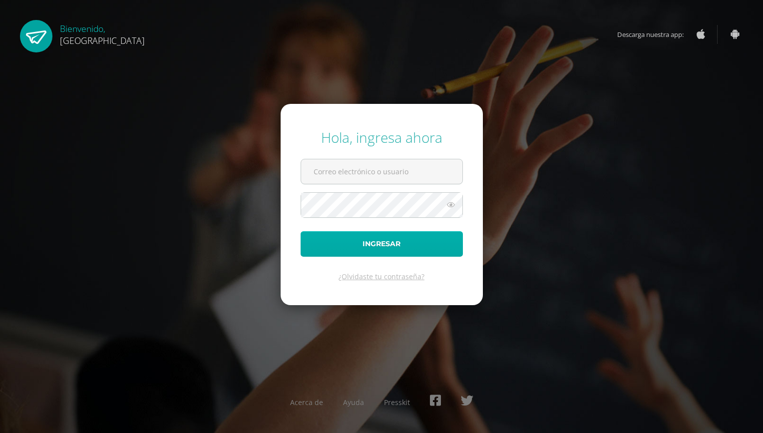
type input "luisoregel@gmail.com"
click at [391, 255] on button "Ingresar" at bounding box center [381, 243] width 162 height 25
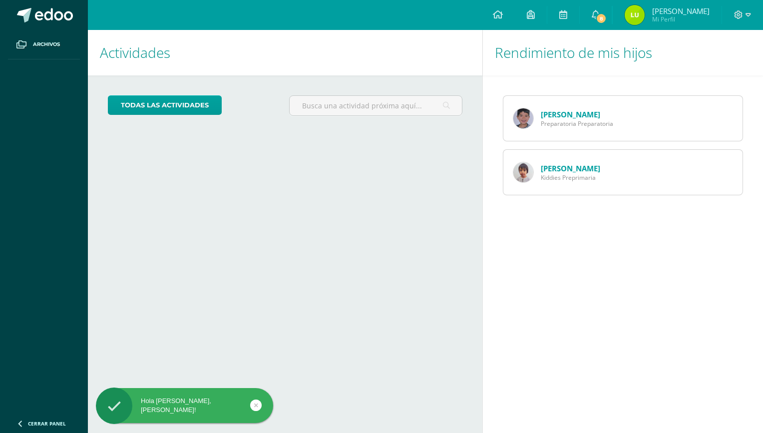
click at [527, 174] on img at bounding box center [523, 172] width 20 height 20
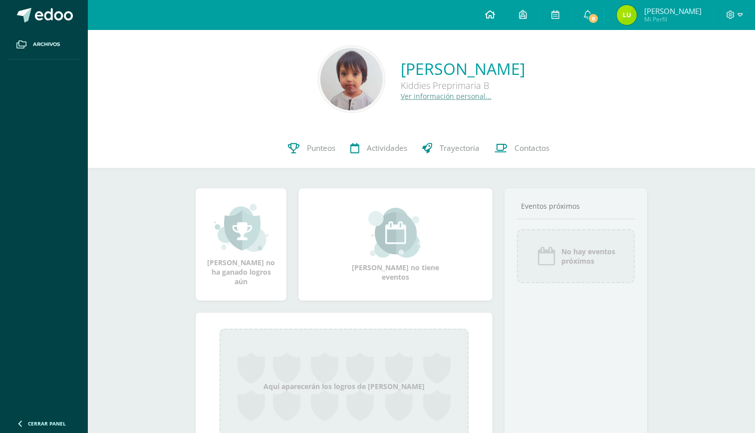
click at [495, 13] on icon at bounding box center [490, 14] width 10 height 9
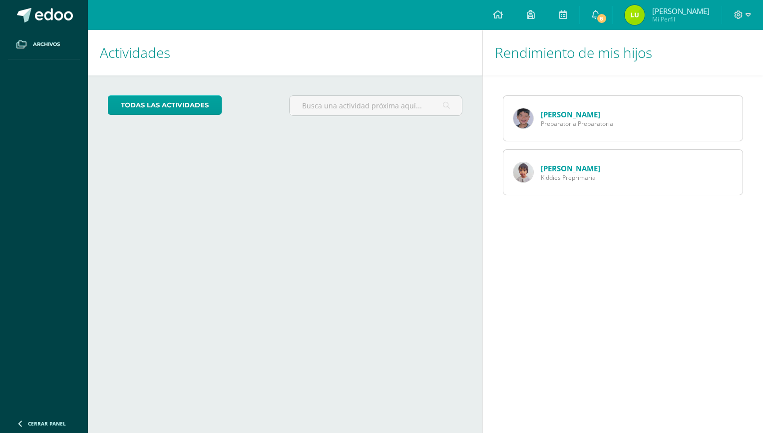
click at [523, 115] on img at bounding box center [523, 118] width 20 height 20
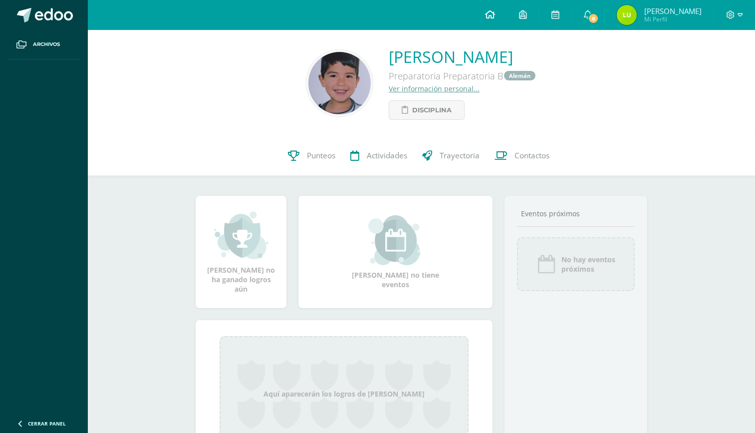
click at [495, 14] on icon at bounding box center [490, 14] width 10 height 9
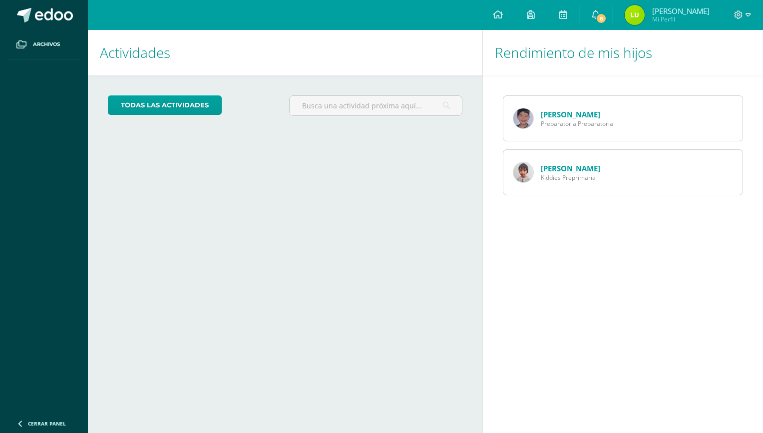
click at [525, 120] on img at bounding box center [523, 118] width 20 height 20
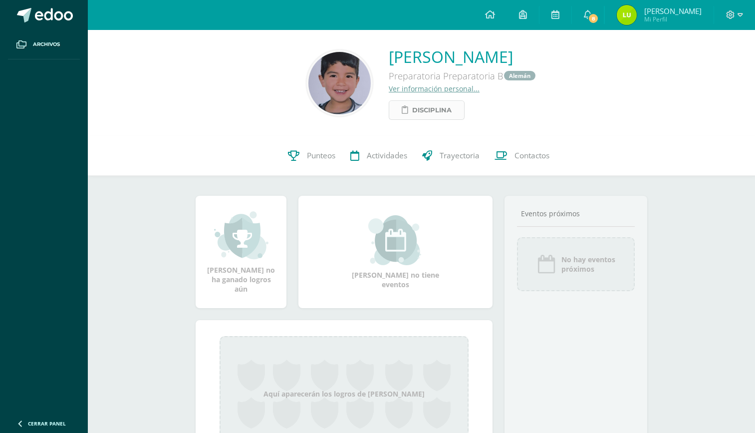
click at [412, 110] on span "Disciplina" at bounding box center [431, 110] width 39 height 18
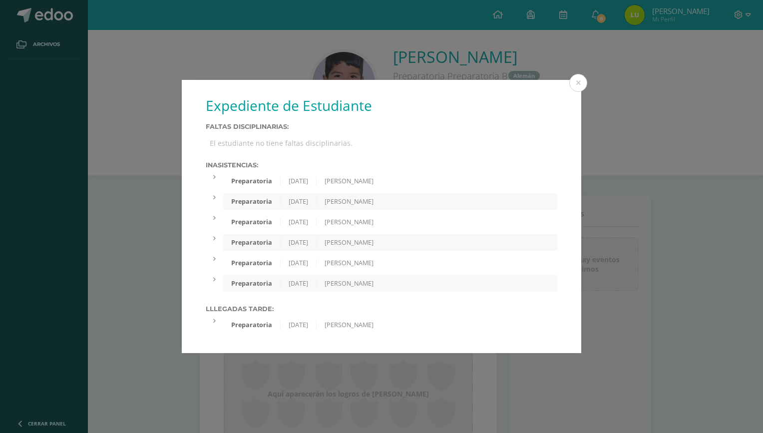
click at [213, 321] on icon at bounding box center [214, 321] width 2 height 6
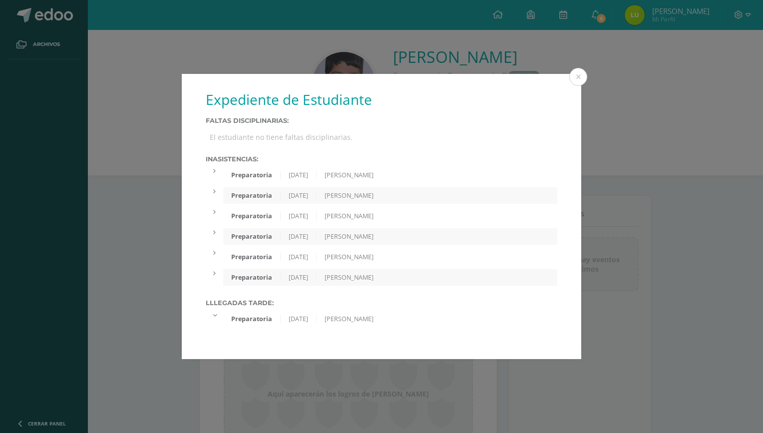
click at [214, 271] on icon at bounding box center [214, 274] width 2 height 6
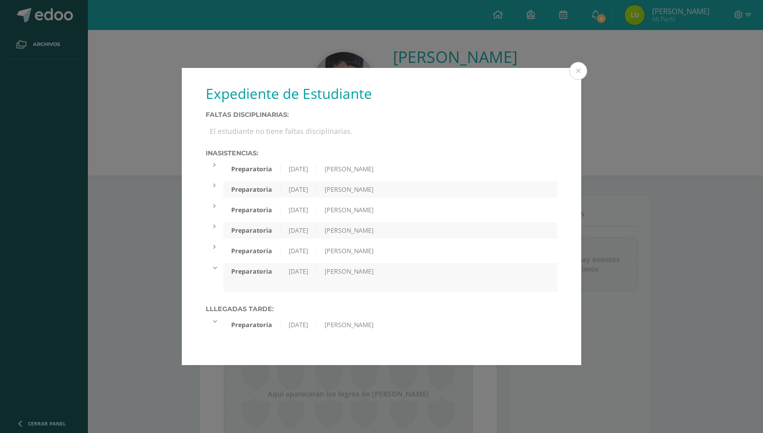
click at [213, 249] on icon at bounding box center [214, 247] width 2 height 6
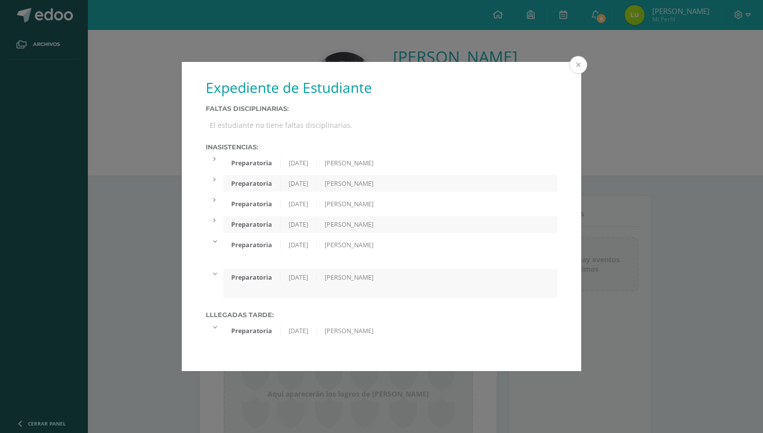
click at [576, 65] on button at bounding box center [578, 65] width 18 height 18
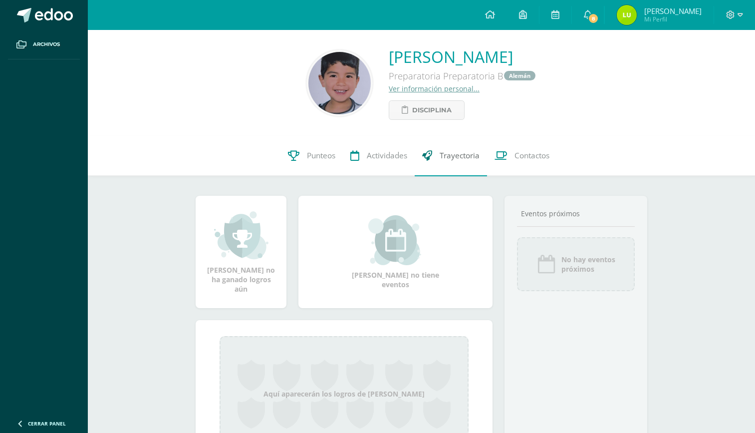
click at [464, 153] on span "Trayectoria" at bounding box center [460, 156] width 40 height 10
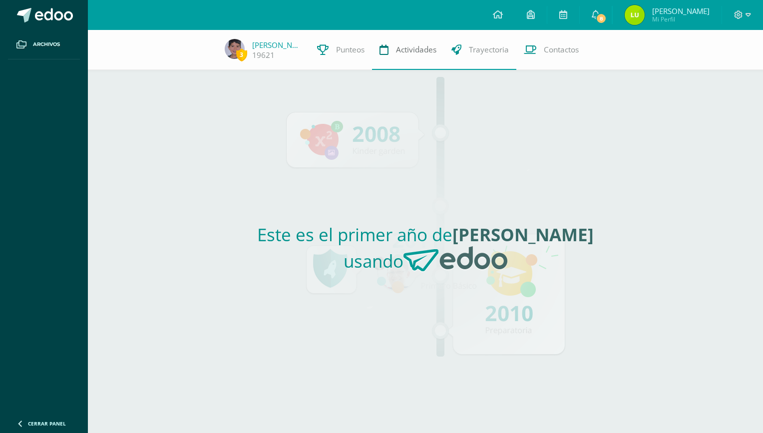
click at [408, 47] on span "Actividades" at bounding box center [416, 49] width 40 height 10
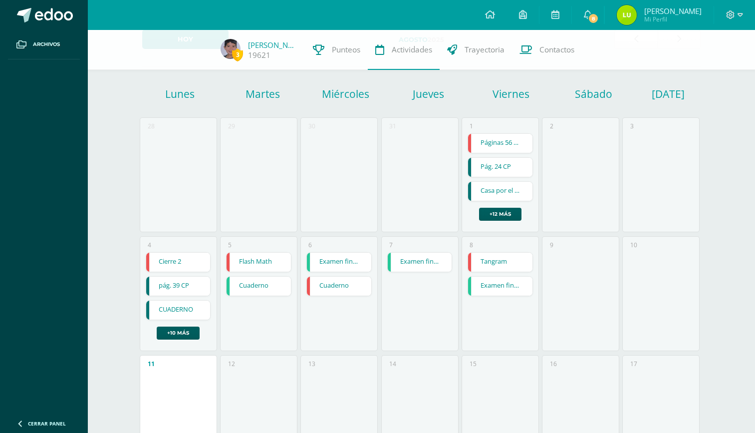
scroll to position [141, 0]
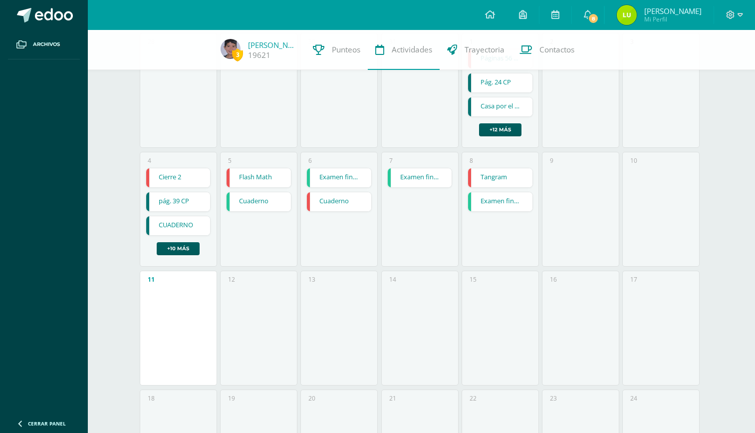
click at [188, 224] on link "CUADERNO" at bounding box center [178, 225] width 64 height 19
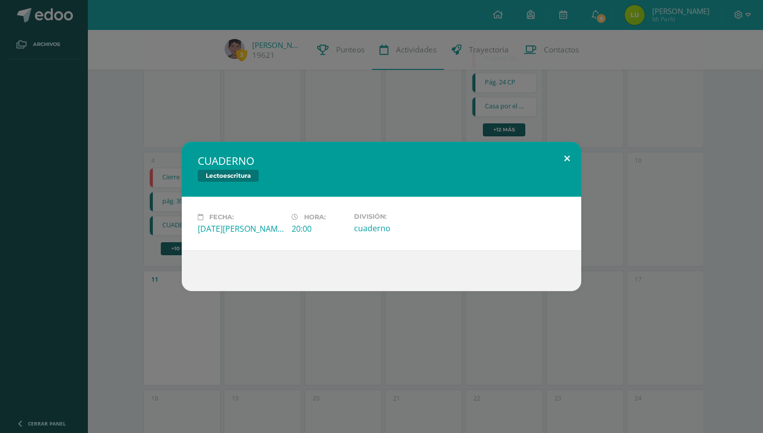
click at [564, 156] on button at bounding box center [567, 159] width 28 height 34
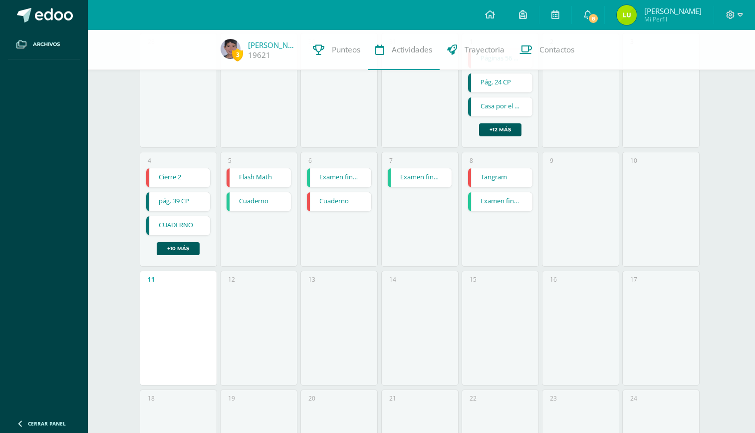
click at [184, 199] on link "pág. 39 CP" at bounding box center [178, 201] width 64 height 19
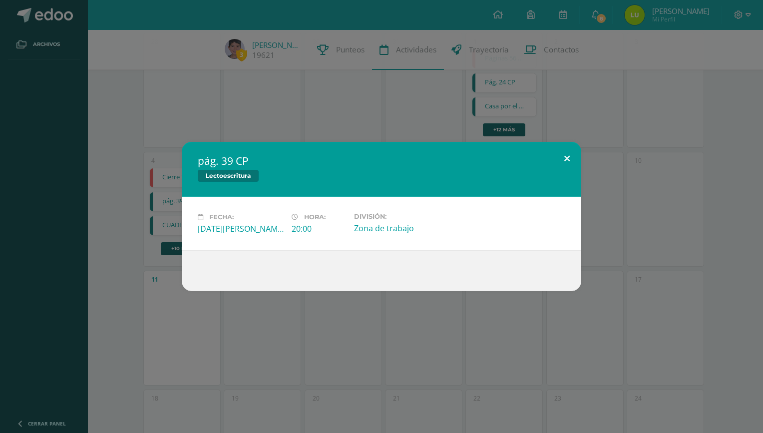
drag, startPoint x: 567, startPoint y: 153, endPoint x: 564, endPoint y: 158, distance: 5.4
click at [567, 154] on button at bounding box center [567, 159] width 28 height 34
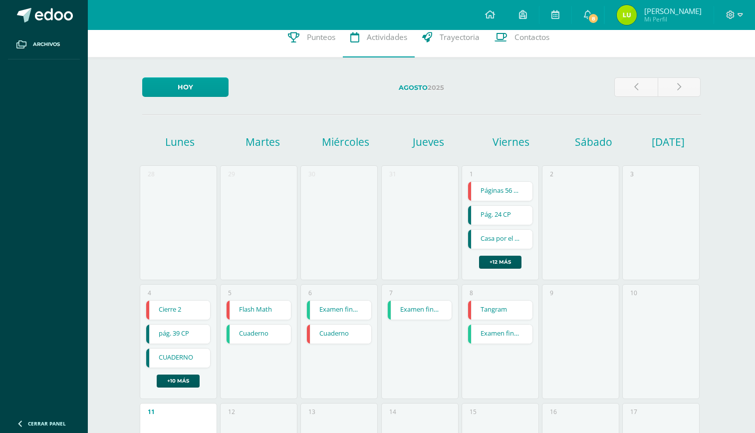
scroll to position [0, 0]
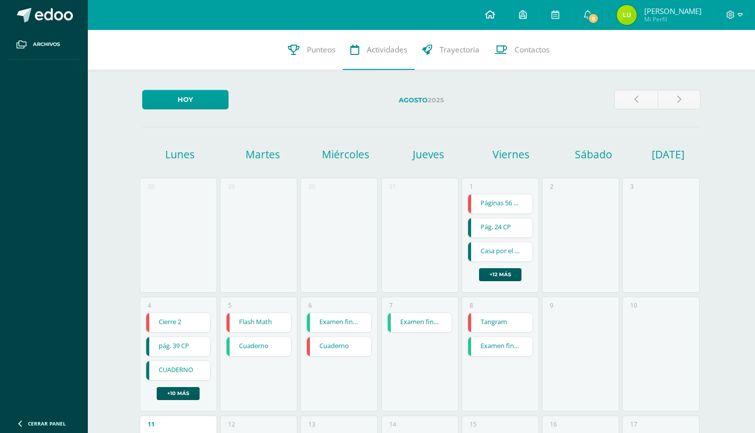
click at [495, 19] on span at bounding box center [490, 14] width 10 height 11
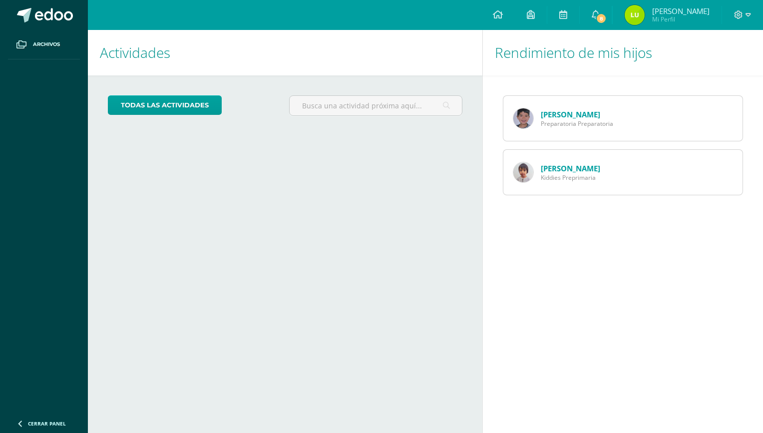
click at [522, 172] on img at bounding box center [523, 172] width 20 height 20
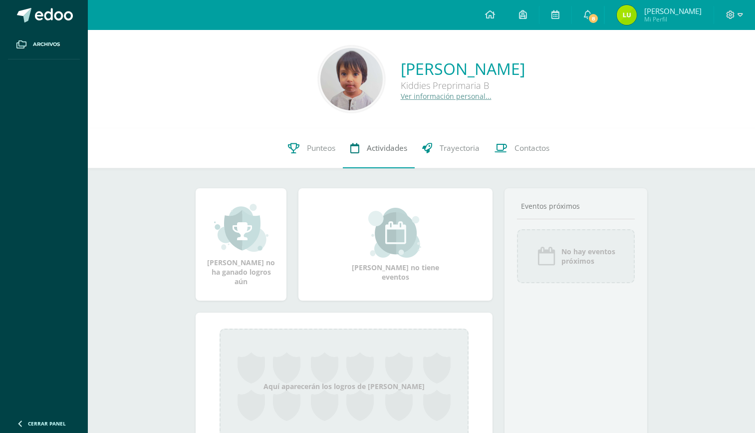
click at [376, 147] on span "Actividades" at bounding box center [387, 148] width 40 height 10
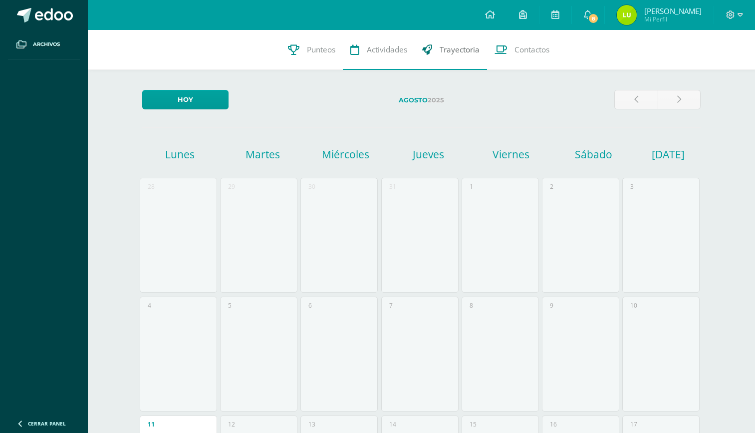
click at [456, 47] on span "Trayectoria" at bounding box center [460, 49] width 40 height 10
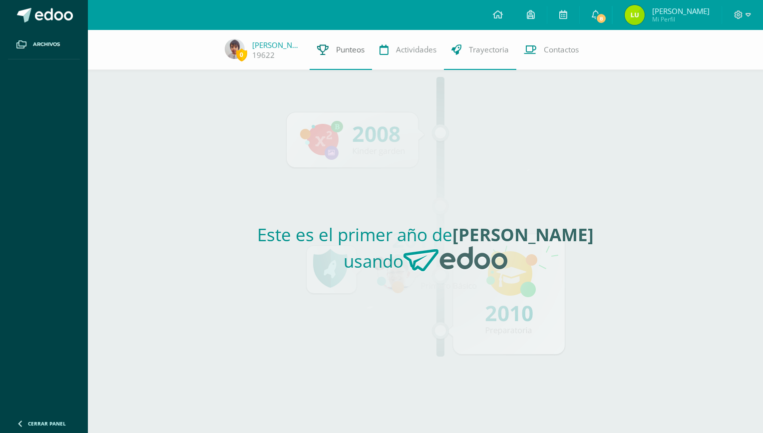
click at [344, 46] on span "Punteos" at bounding box center [350, 49] width 28 height 10
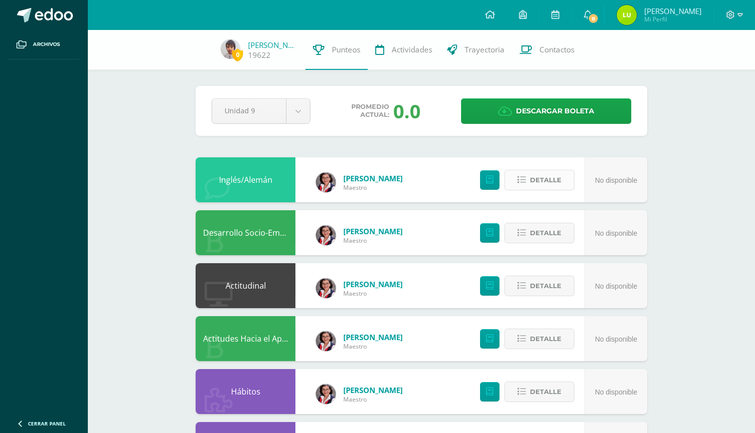
click at [550, 180] on span "Detalle" at bounding box center [545, 180] width 31 height 18
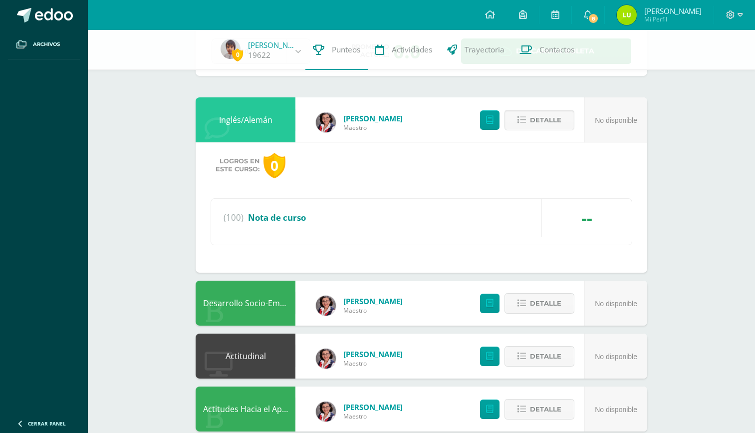
scroll to position [160, 0]
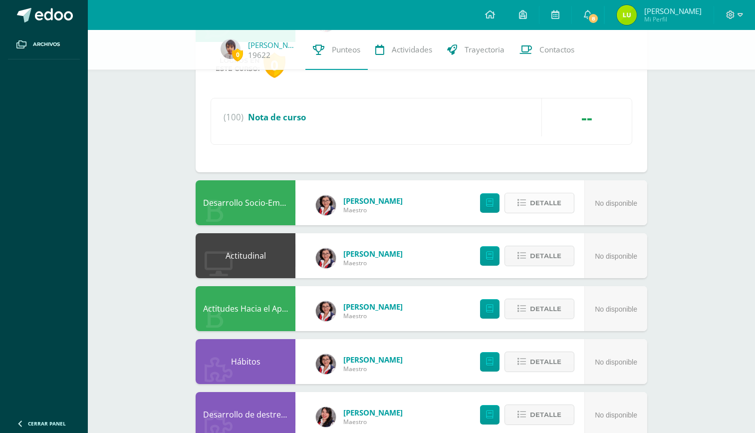
click at [556, 204] on span "Detalle" at bounding box center [545, 203] width 31 height 18
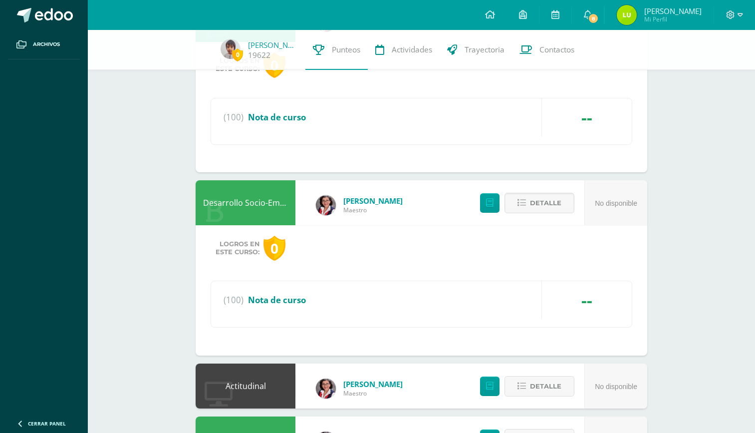
scroll to position [293, 0]
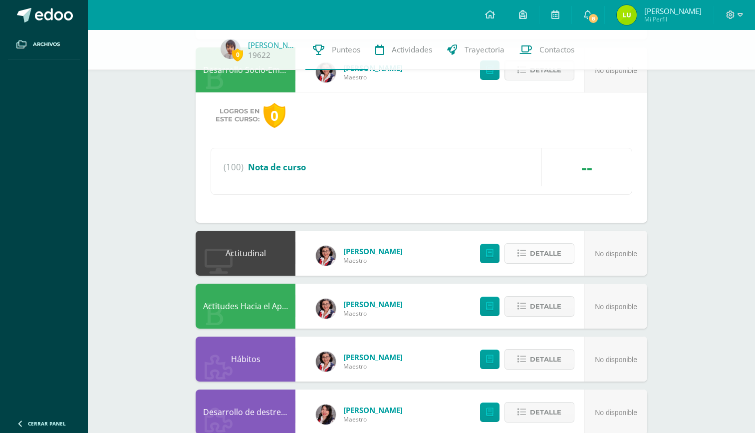
click at [545, 254] on span "Detalle" at bounding box center [545, 253] width 31 height 18
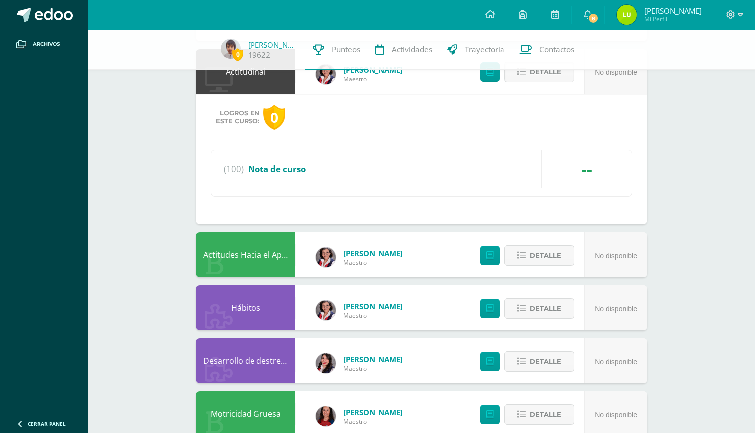
scroll to position [516, 0]
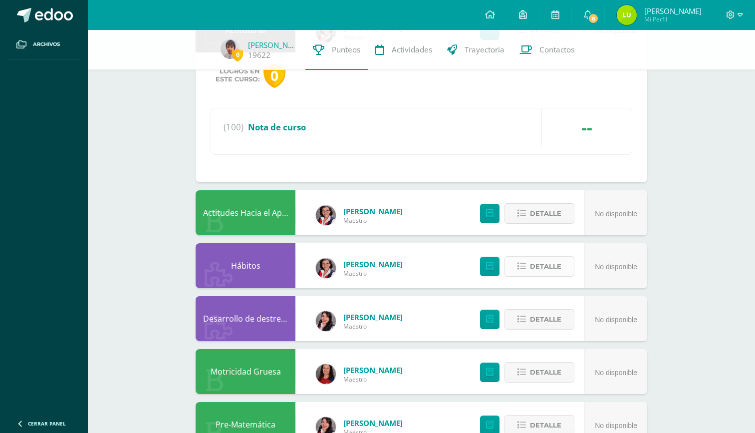
click at [548, 270] on span "Detalle" at bounding box center [545, 266] width 31 height 18
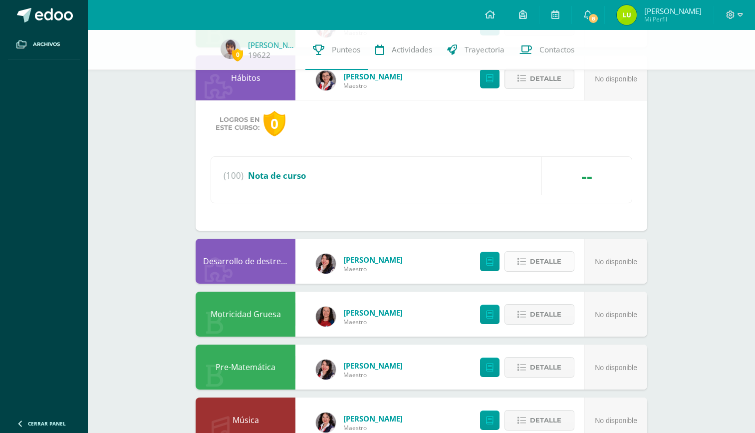
scroll to position [746, 0]
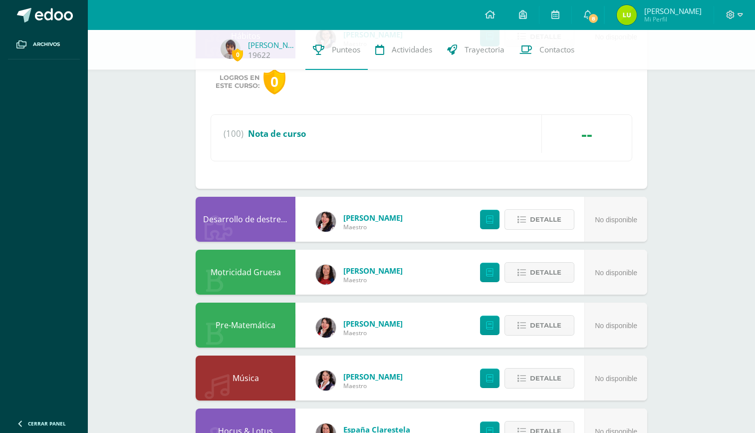
click at [547, 220] on span "Detalle" at bounding box center [545, 219] width 31 height 18
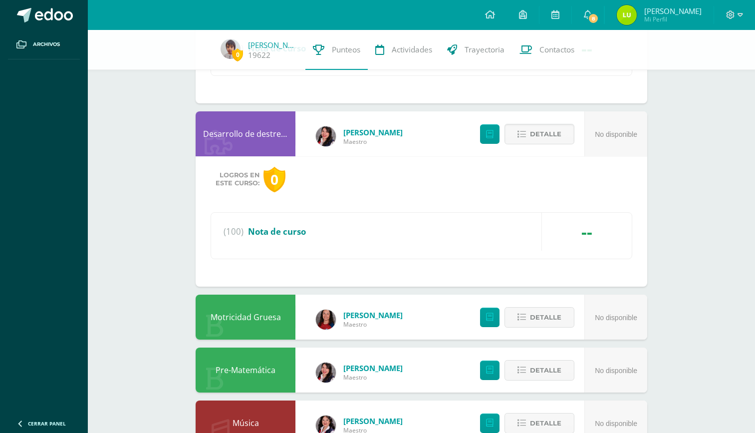
scroll to position [873, 0]
